Goal: Entertainment & Leisure: Consume media (video, audio)

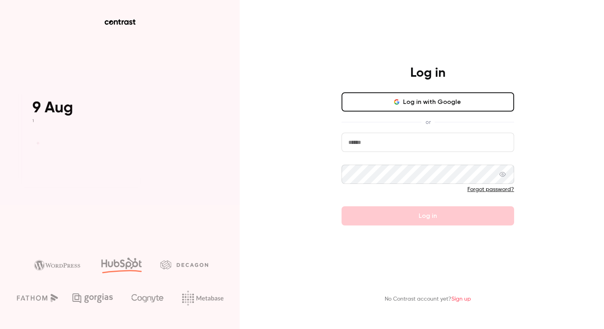
click at [404, 144] on input "email" at bounding box center [427, 142] width 173 height 19
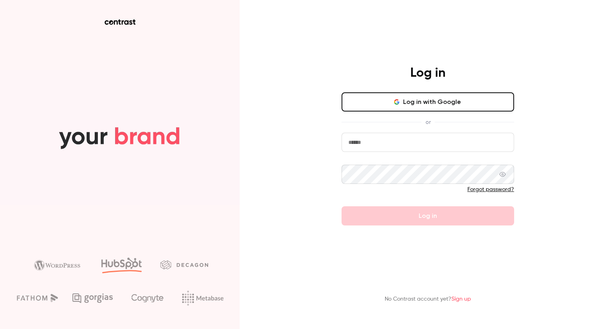
click at [308, 196] on div "Log in Log in with Google or Forgot password? Log in No Contrast account yet? S…" at bounding box center [302, 164] width 604 height 329
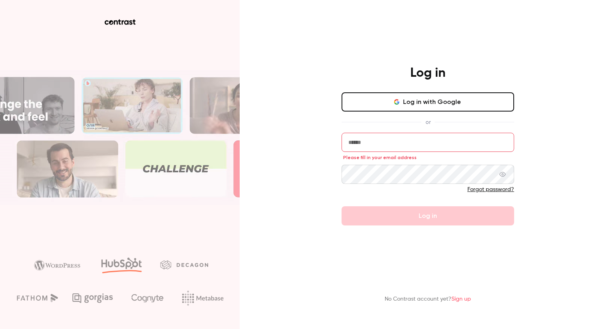
click at [372, 139] on input "email" at bounding box center [427, 142] width 173 height 19
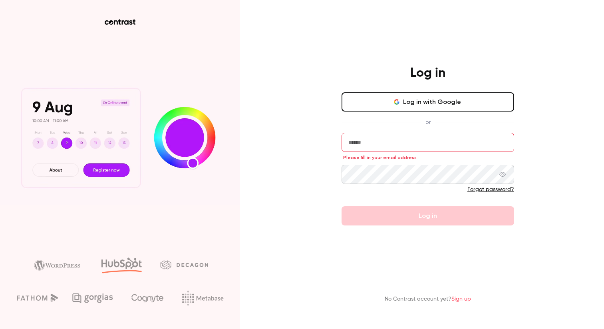
type input "**********"
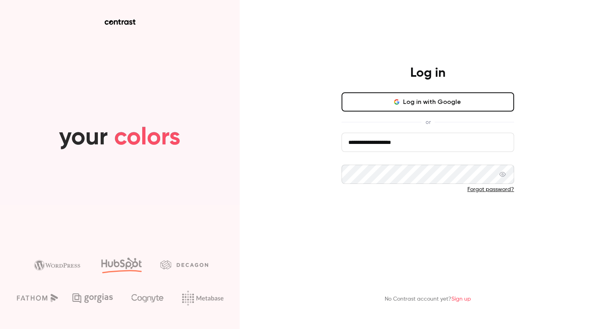
click at [383, 217] on button "Log in" at bounding box center [427, 215] width 173 height 19
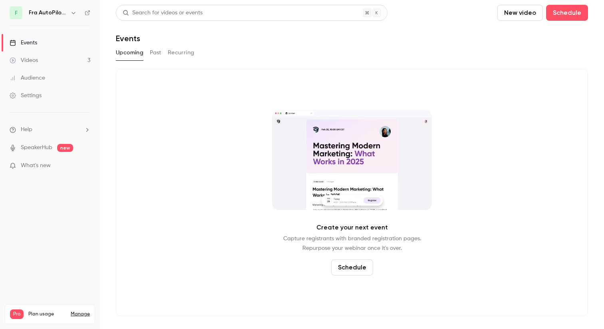
click at [51, 62] on link "Videos 3" at bounding box center [50, 61] width 100 height 18
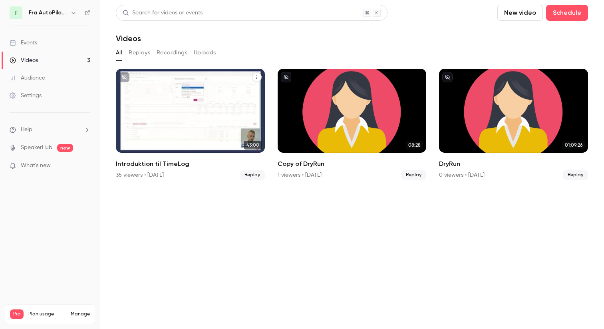
click at [204, 97] on div "Introduktion til TimeLog" at bounding box center [190, 111] width 149 height 84
